Goal: Task Accomplishment & Management: Manage account settings

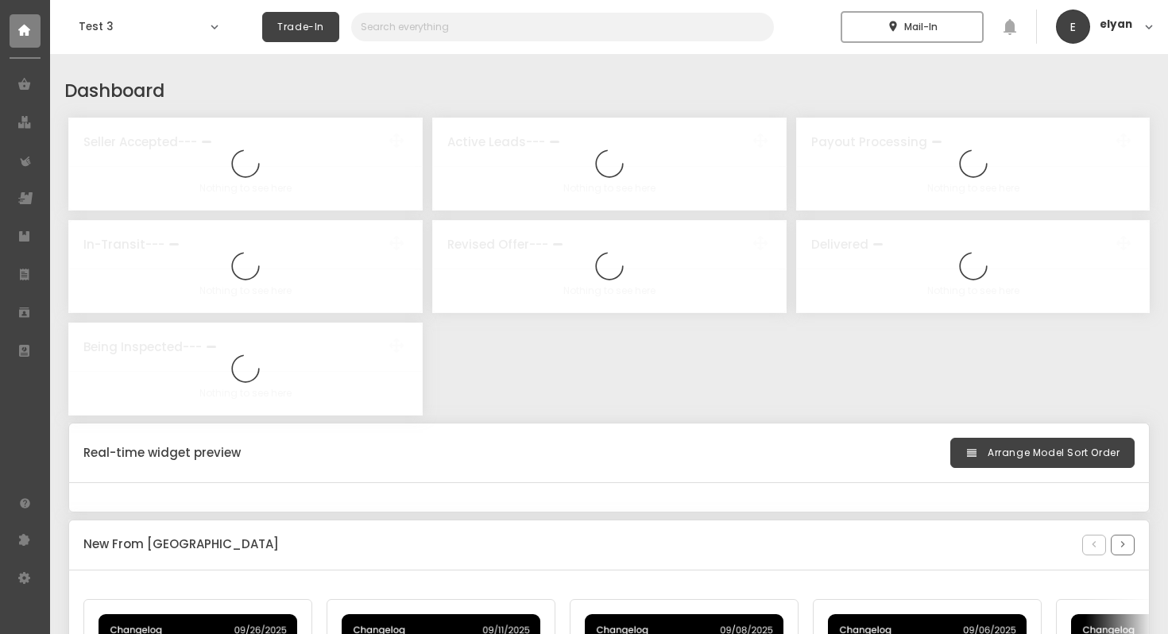
select select "2025"
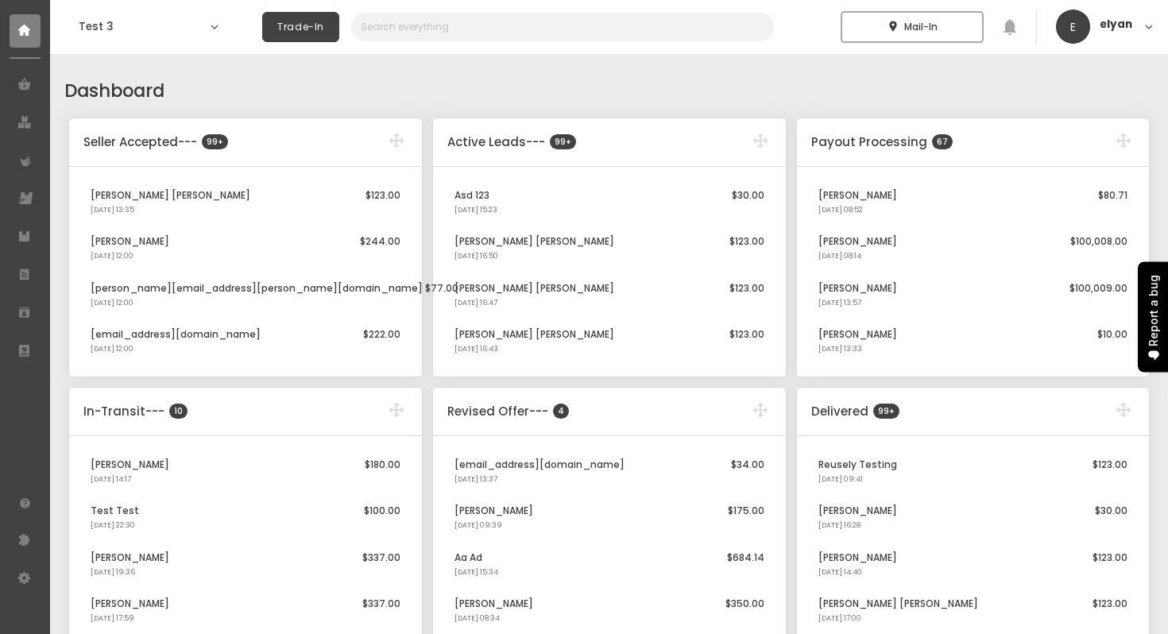
click at [442, 78] on h5 "Dashboard" at bounding box center [608, 91] width 1089 height 27
click at [477, 78] on h5 "Dashboard" at bounding box center [608, 91] width 1089 height 27
click at [179, 26] on h1 "Test 3" at bounding box center [141, 27] width 124 height 16
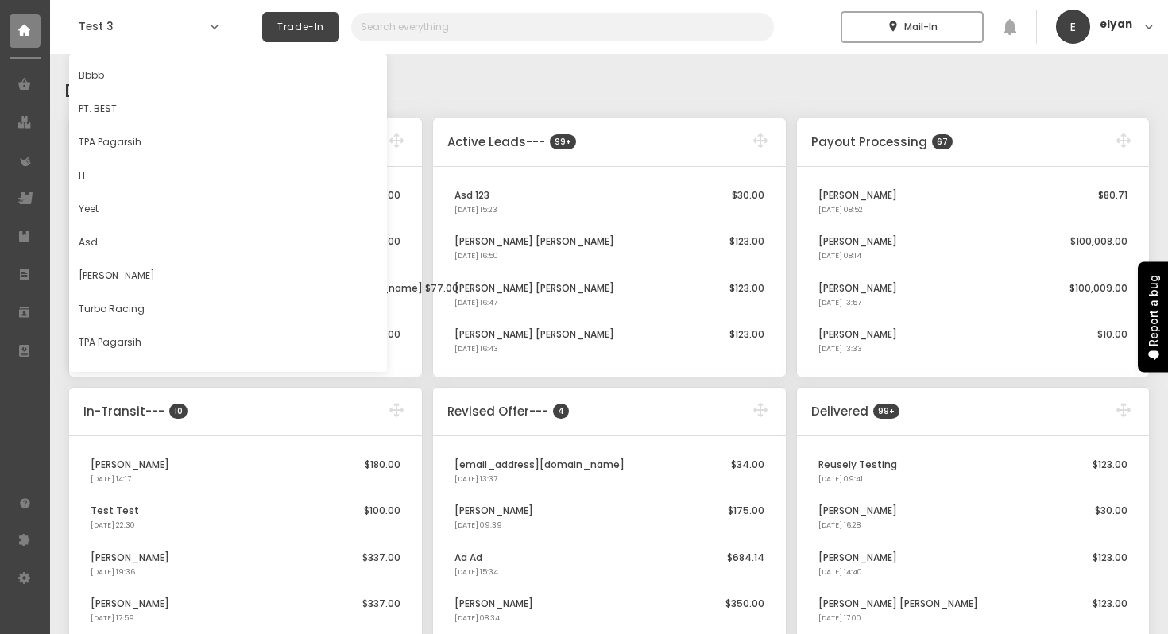
click at [463, 91] on h5 "Dashboard" at bounding box center [608, 91] width 1089 height 27
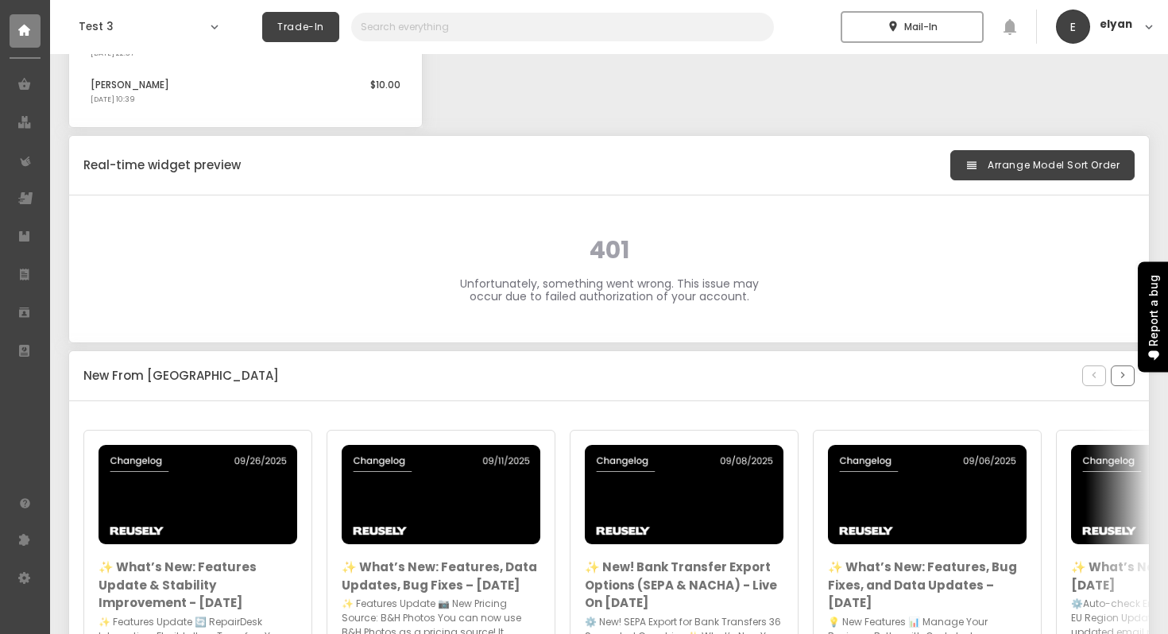
scroll to position [789, 0]
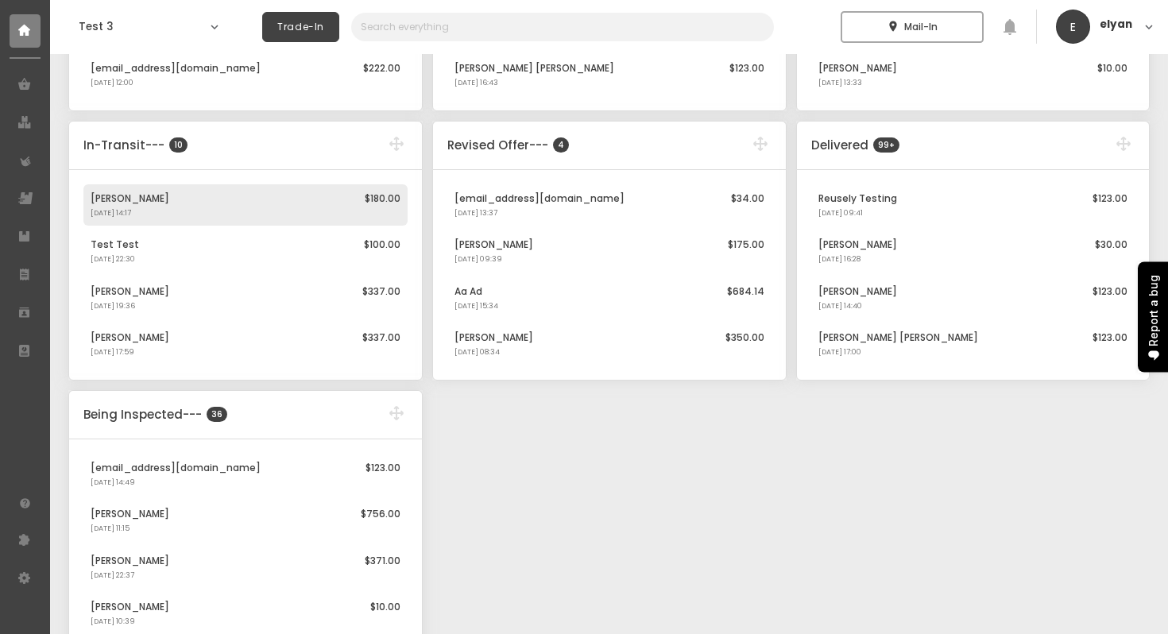
scroll to position [267, 0]
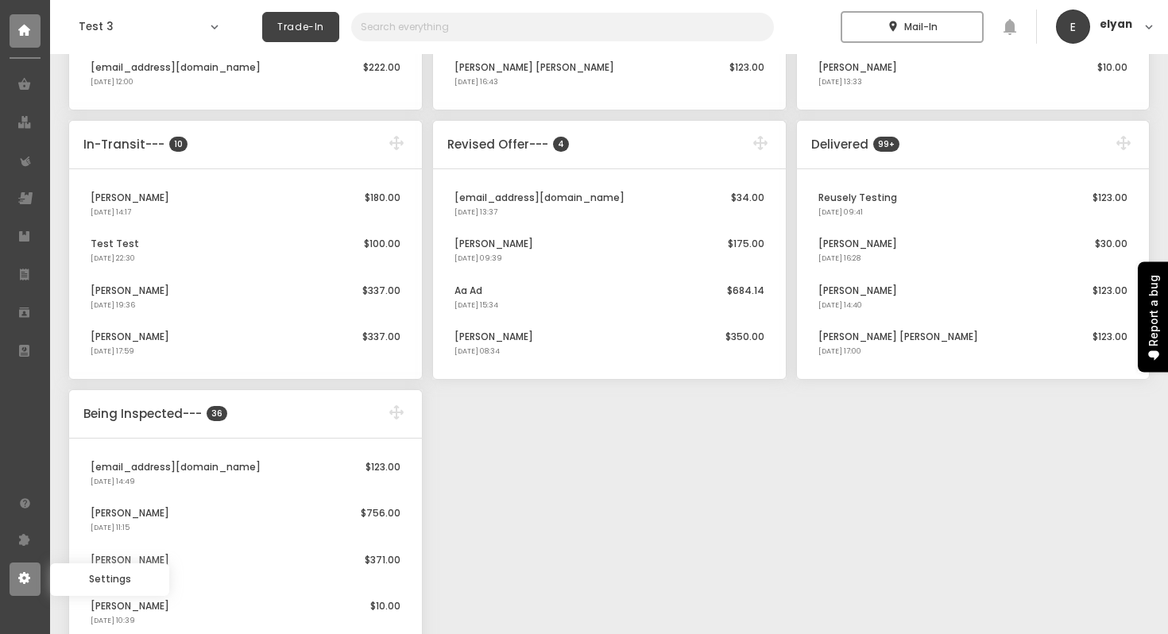
click at [25, 581] on use at bounding box center [24, 578] width 12 height 12
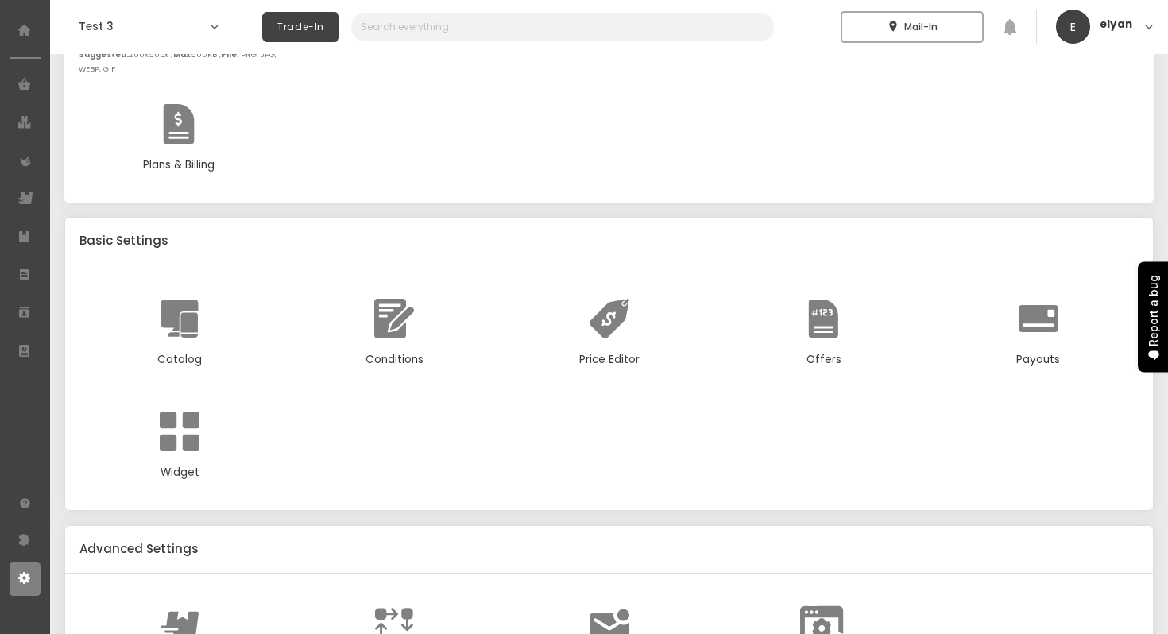
scroll to position [376, 0]
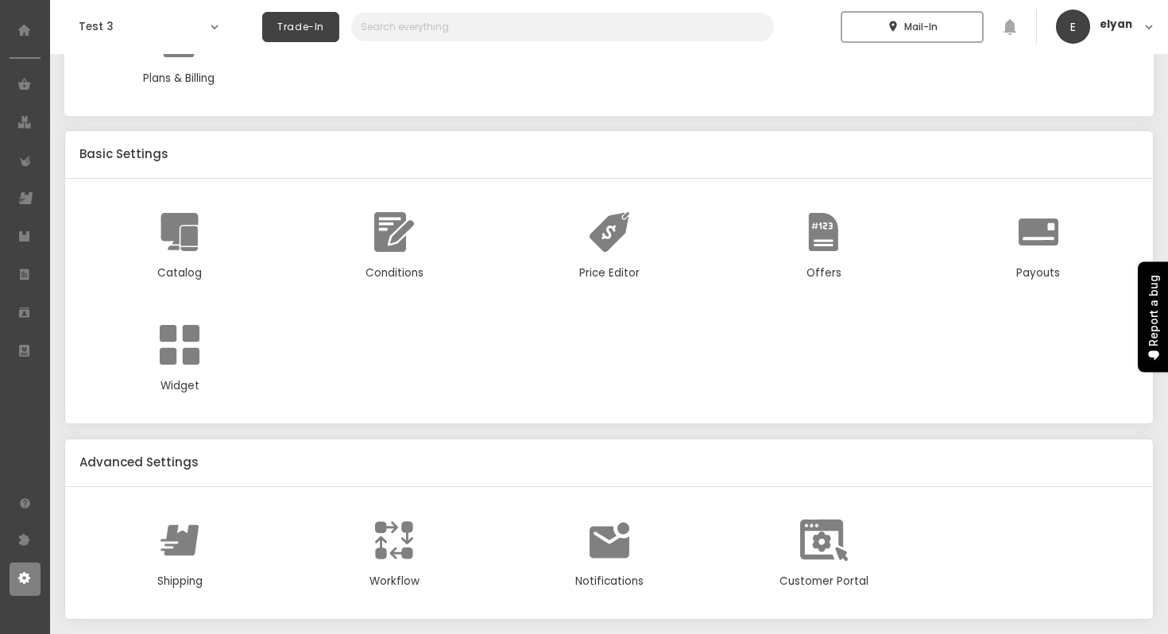
click at [570, 354] on div "Catalog Conditions Price Editor Offers Payouts Widget" at bounding box center [608, 301] width 1059 height 217
click at [577, 259] on div "Price Editor" at bounding box center [608, 244] width 170 height 73
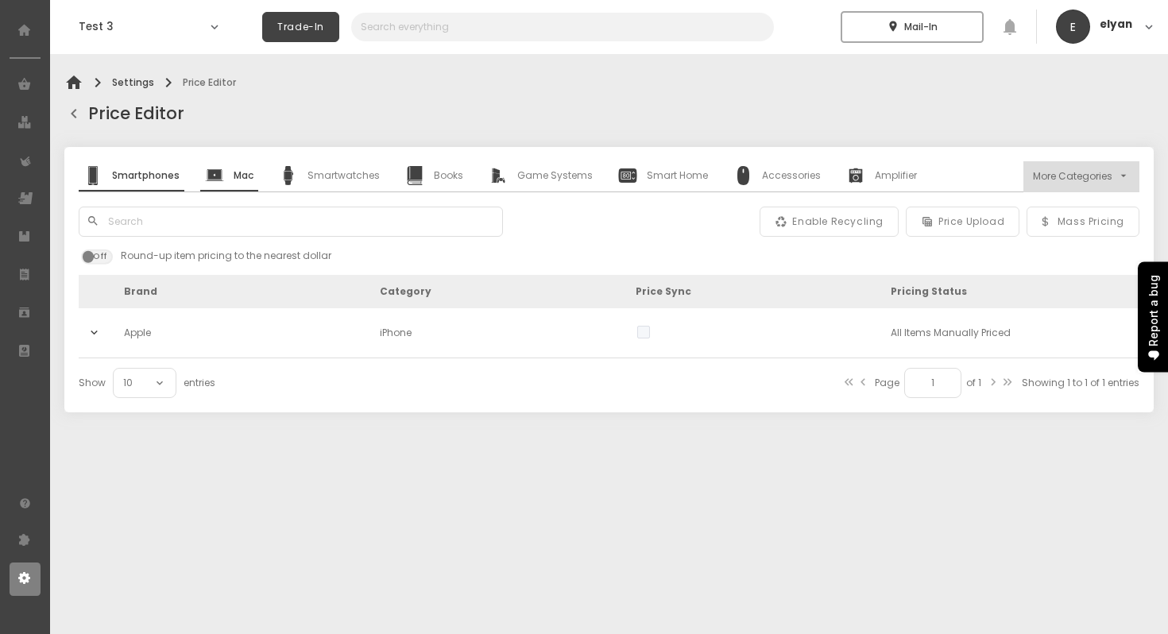
click at [238, 185] on link "Mac" at bounding box center [229, 176] width 58 height 30
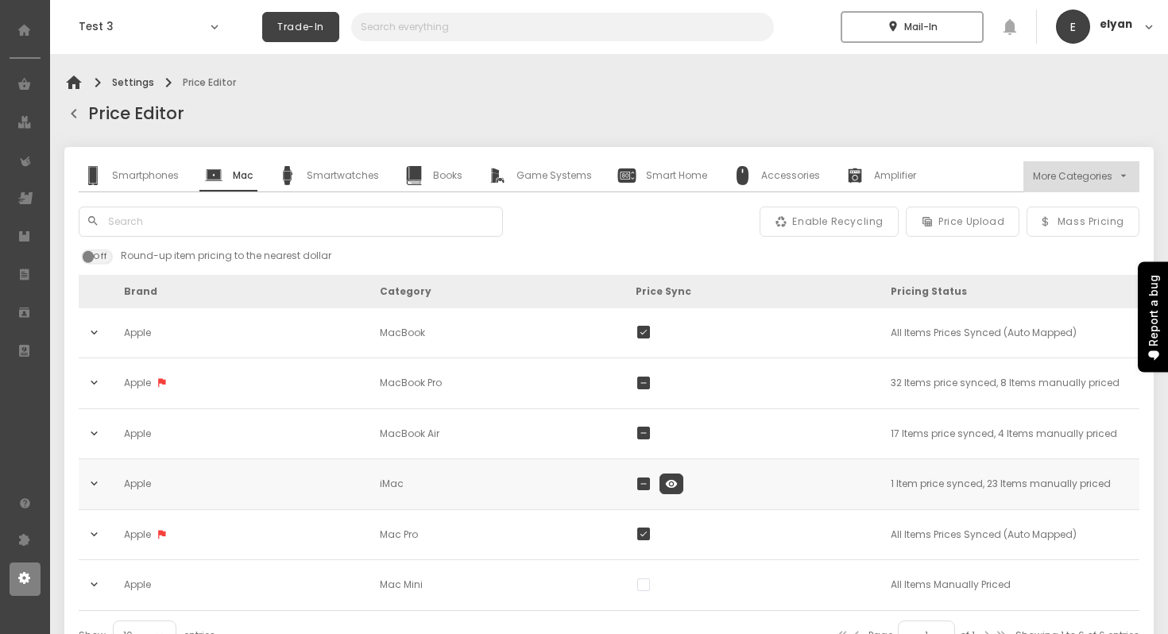
scroll to position [43, 0]
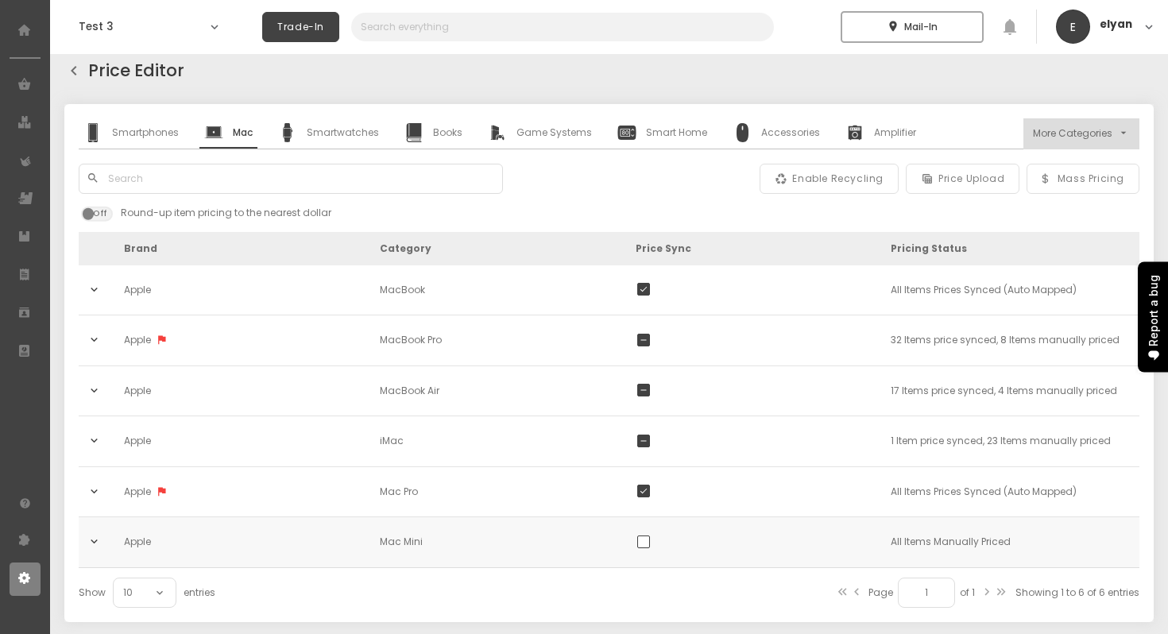
click at [640, 541] on span at bounding box center [643, 541] width 13 height 13
click at [650, 535] on input "checkbox" at bounding box center [650, 535] width 0 height 0
